Goal: Task Accomplishment & Management: Manage account settings

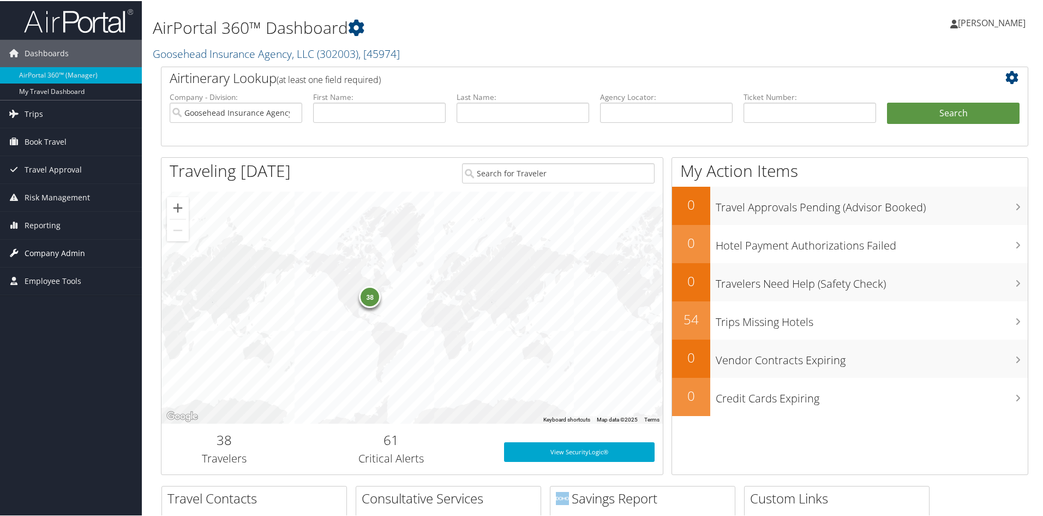
click at [47, 251] on span "Company Admin" at bounding box center [55, 251] width 61 height 27
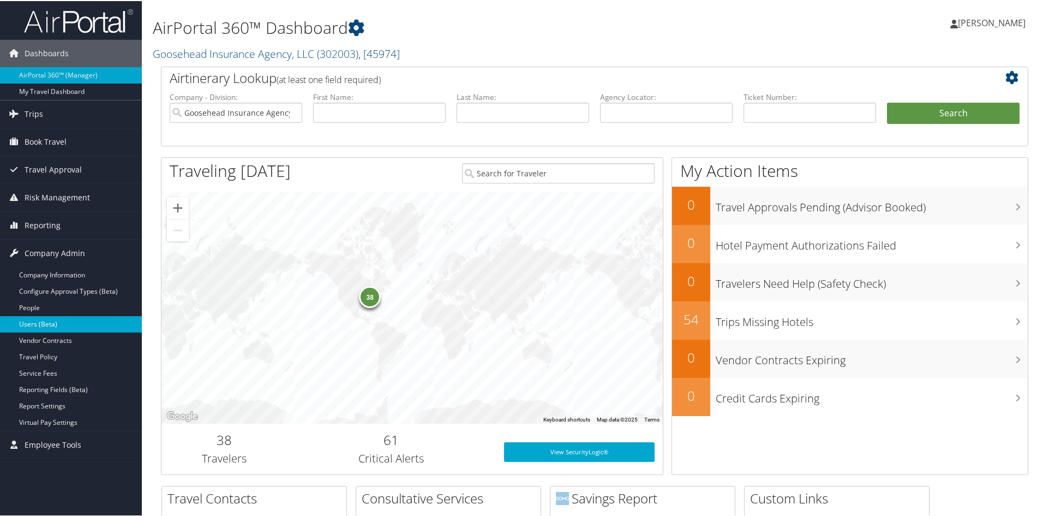
click at [34, 321] on link "Users (Beta)" at bounding box center [71, 323] width 142 height 16
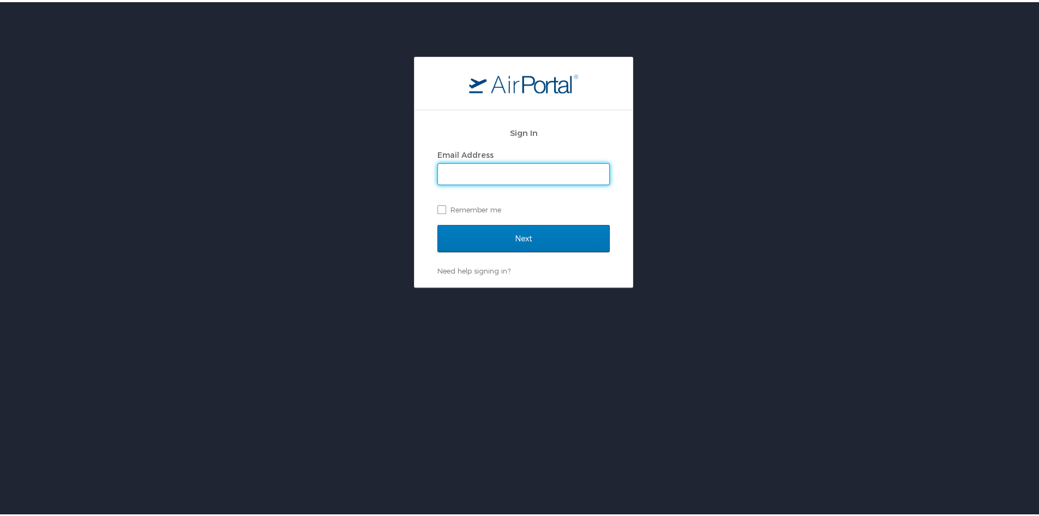
type input "mara.erickson@goosehead.com"
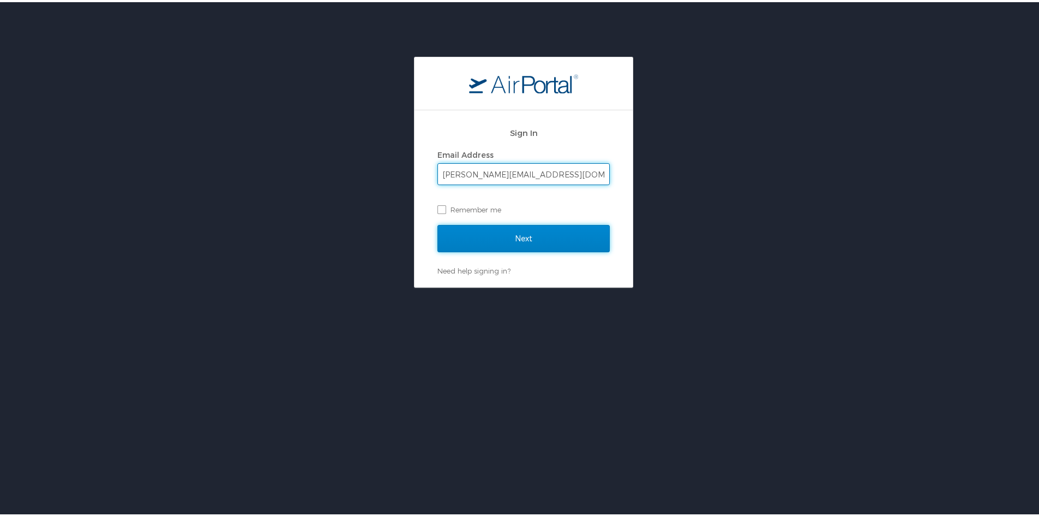
click at [521, 229] on input "Next" at bounding box center [524, 236] width 172 height 27
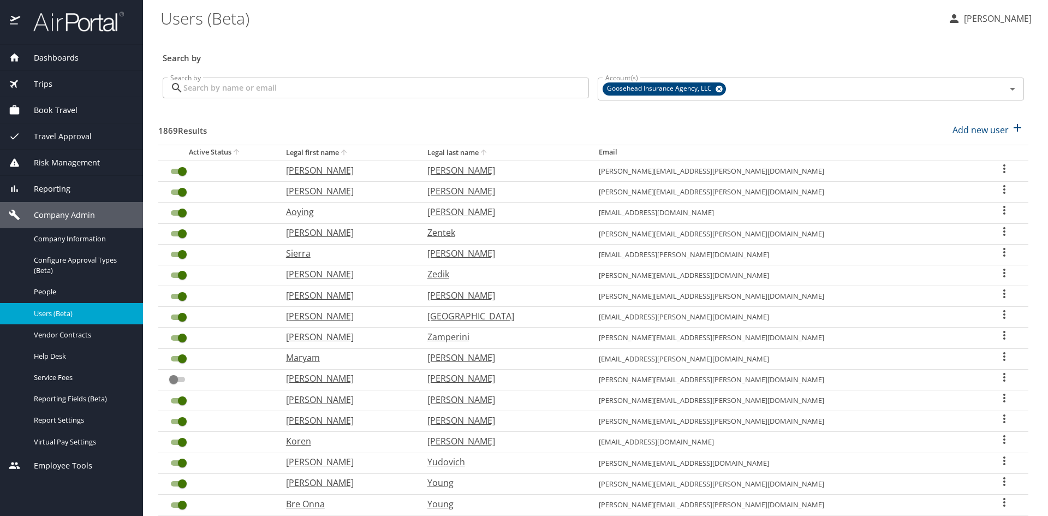
click at [293, 89] on input "Search by" at bounding box center [385, 87] width 405 height 21
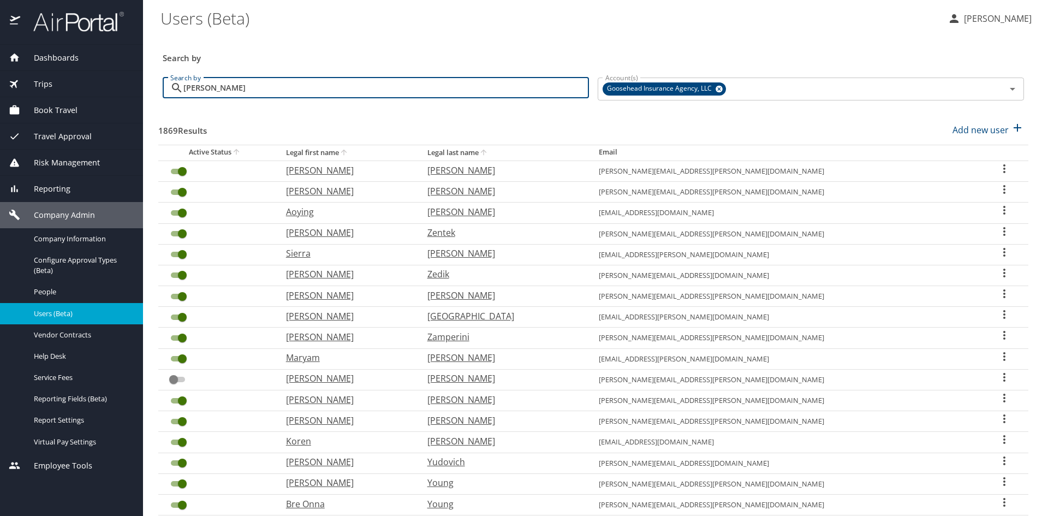
type input "[PERSON_NAME]"
checkbox input "false"
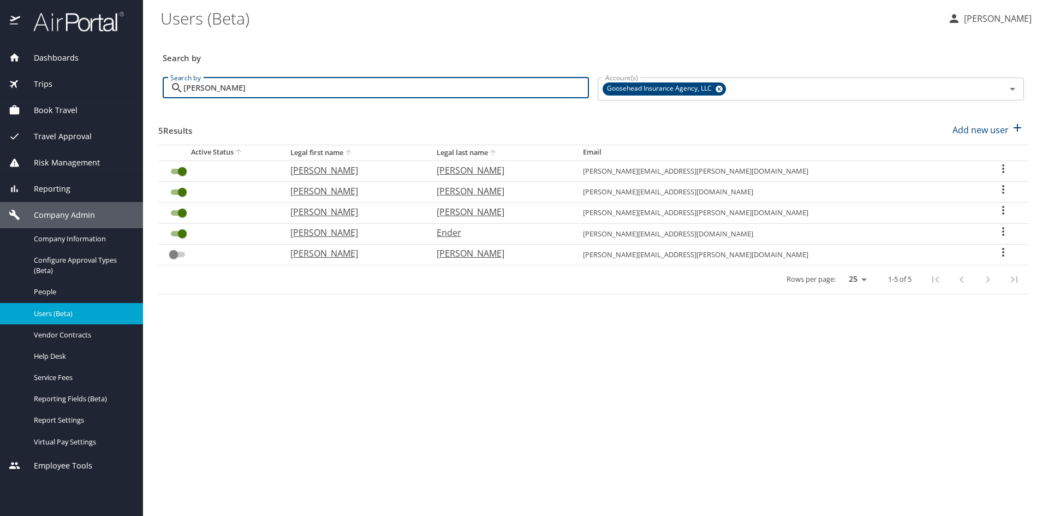
click at [1002, 231] on icon "User Search Table" at bounding box center [1003, 231] width 2 height 9
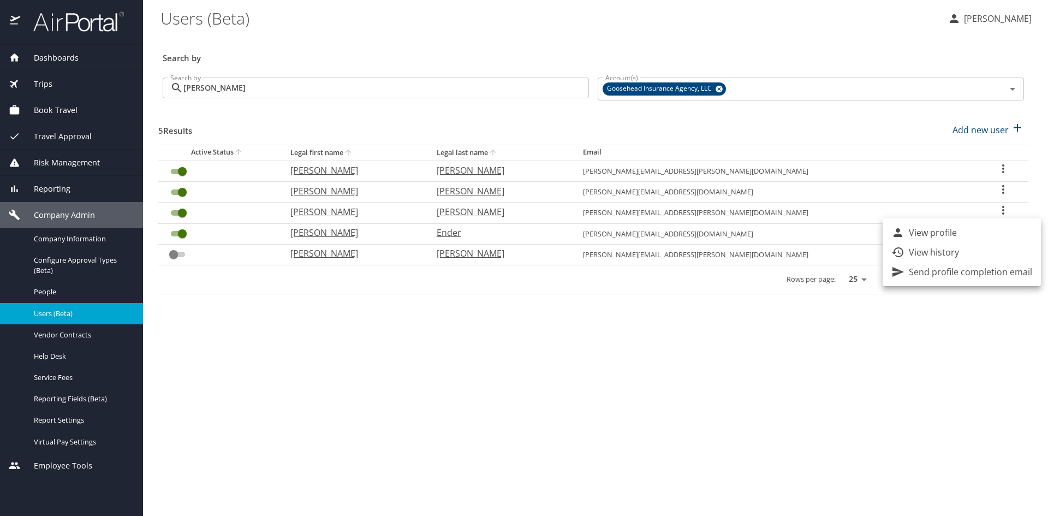
click at [38, 57] on div at bounding box center [524, 258] width 1048 height 516
click at [42, 57] on span "Dashboards" at bounding box center [49, 58] width 58 height 12
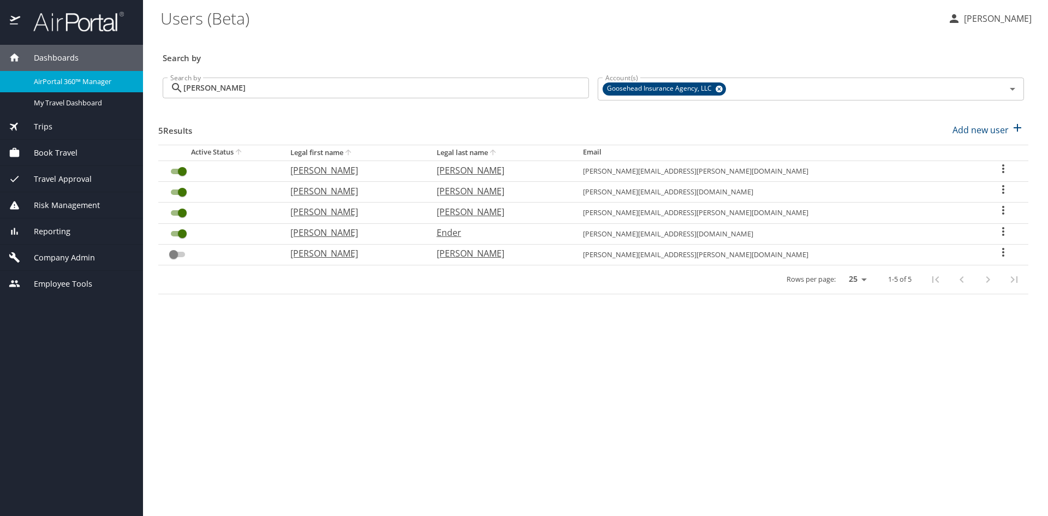
click at [45, 62] on span "Dashboards" at bounding box center [49, 58] width 58 height 12
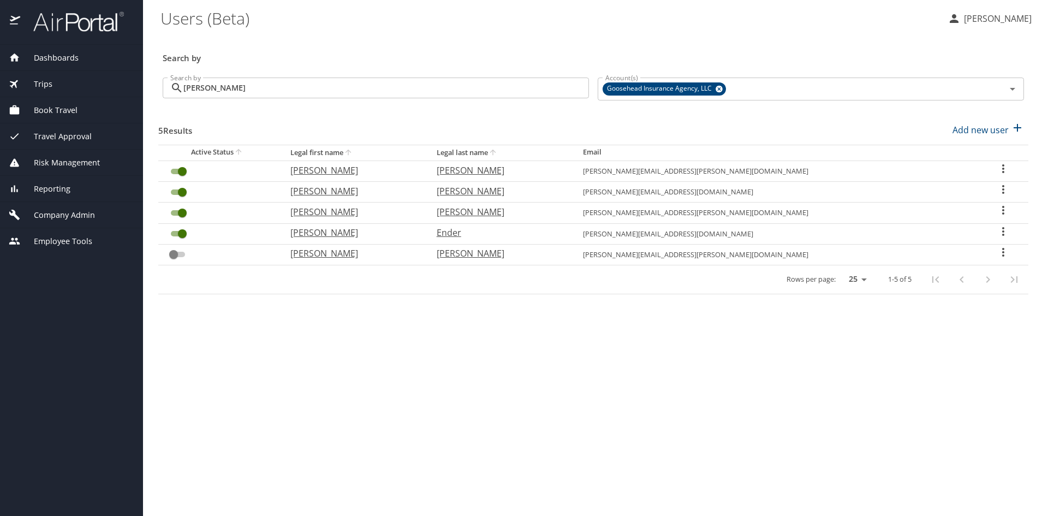
click at [33, 58] on span "Dashboards" at bounding box center [49, 58] width 58 height 12
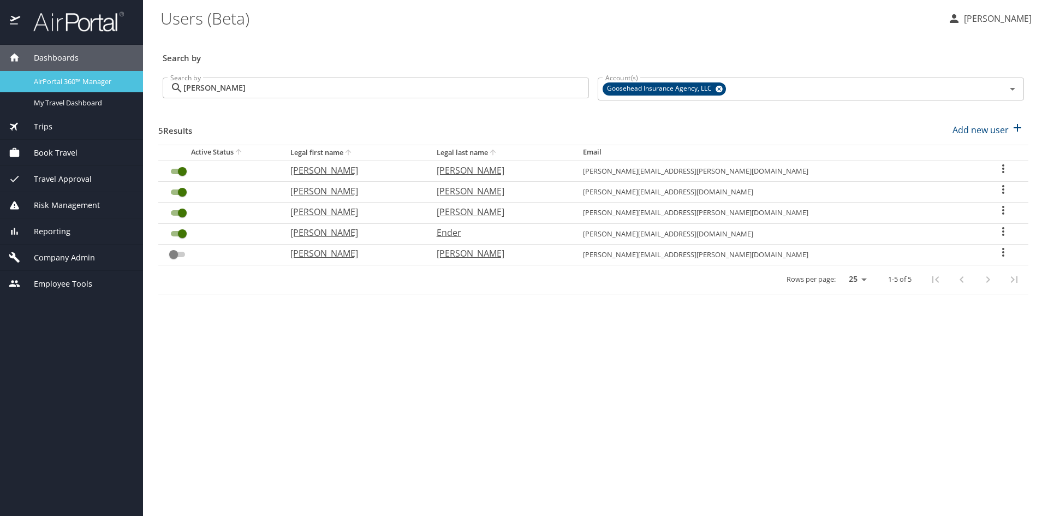
click at [64, 82] on span "AirPortal 360™ Manager" at bounding box center [82, 81] width 96 height 10
